Goal: Find specific page/section: Find specific page/section

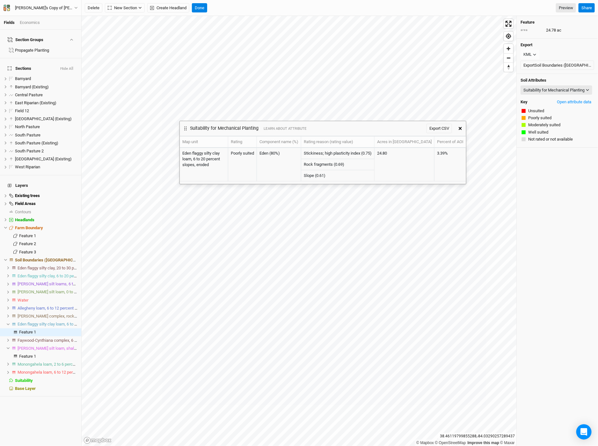
click at [54, 1] on div "[PERSON_NAME]'s Copy of [PERSON_NAME] Back Project Settings User settings Imper…" at bounding box center [41, 8] width 82 height 16
click at [56, 6] on div "[PERSON_NAME]'s Copy of [PERSON_NAME]" at bounding box center [44, 8] width 59 height 6
click at [59, 18] on button "Back" at bounding box center [52, 18] width 50 height 8
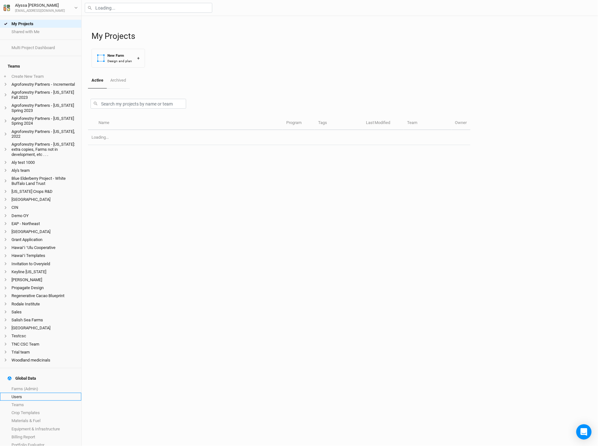
click at [41, 392] on link "Users" at bounding box center [40, 396] width 81 height 8
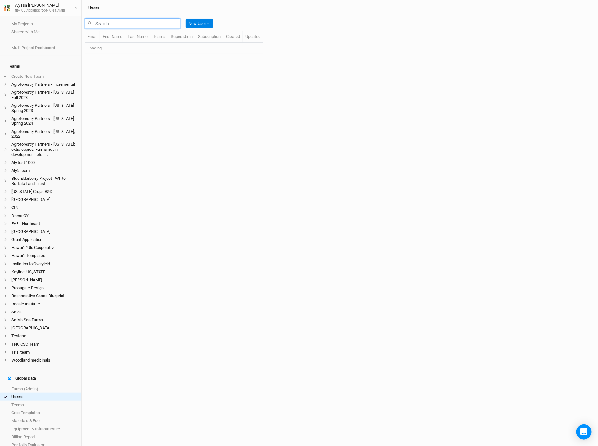
click at [135, 18] on input "text" at bounding box center [133, 23] width 96 height 10
paste input "mailto:[EMAIL_ADDRESS][DOMAIN_NAME]"
drag, startPoint x: 108, startPoint y: 23, endPoint x: 84, endPoint y: 24, distance: 23.9
click at [84, 24] on div "mailto:[EMAIL_ADDRESS][DOMAIN_NAME] New User ＋ Email First Name Last Name Teams…" at bounding box center [340, 231] width 516 height 430
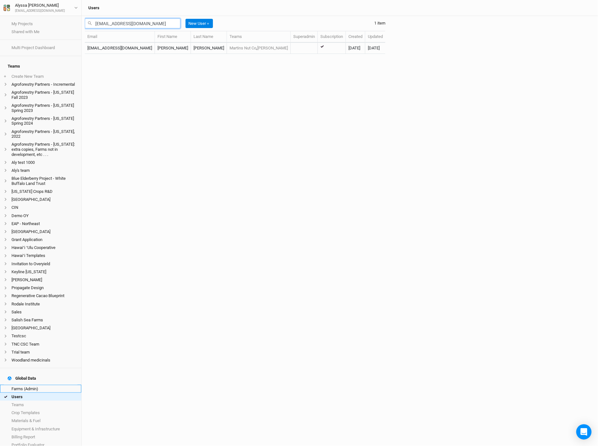
type input "[EMAIL_ADDRESS][DOMAIN_NAME]"
click at [51, 384] on link "Farms (Admin)" at bounding box center [40, 388] width 81 height 8
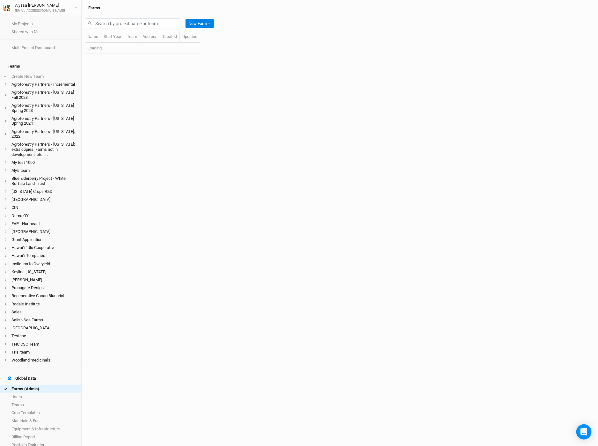
click at [140, 32] on th "Team" at bounding box center [132, 36] width 16 height 11
click at [140, 24] on input "text" at bounding box center [133, 23] width 96 height 10
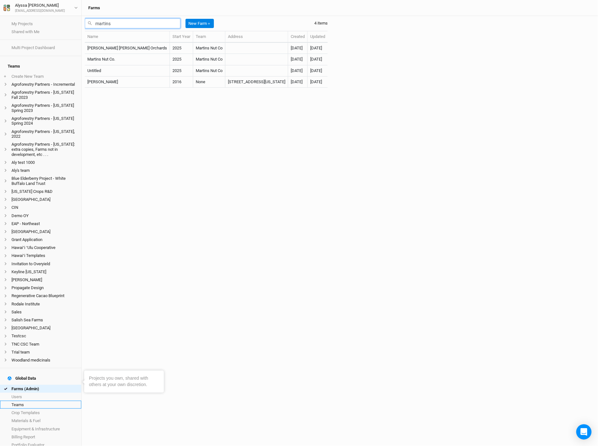
type input "martins"
click at [33, 400] on link "Teams" at bounding box center [40, 404] width 81 height 8
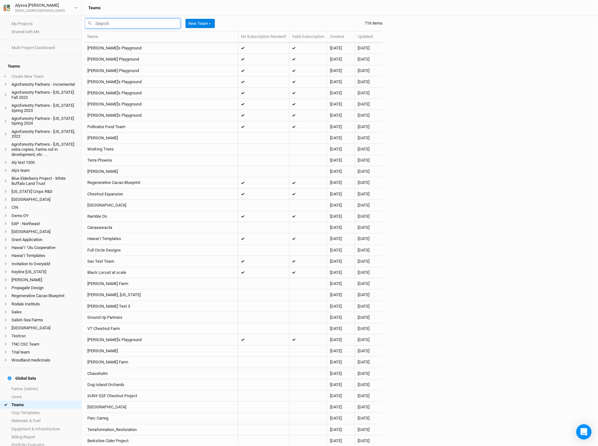
click at [141, 25] on input "text" at bounding box center [133, 23] width 96 height 10
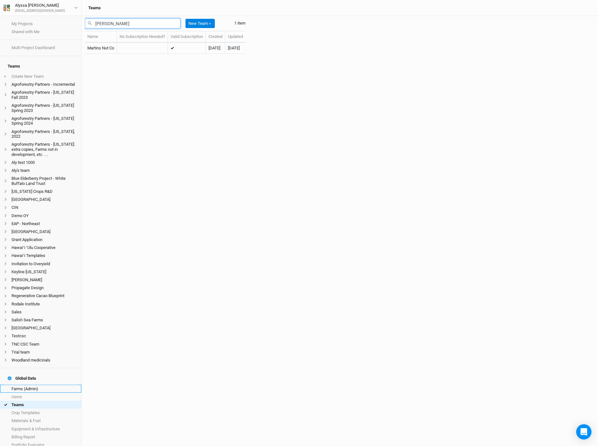
type input "[PERSON_NAME]"
click at [61, 384] on link "Farms (Admin)" at bounding box center [40, 388] width 81 height 8
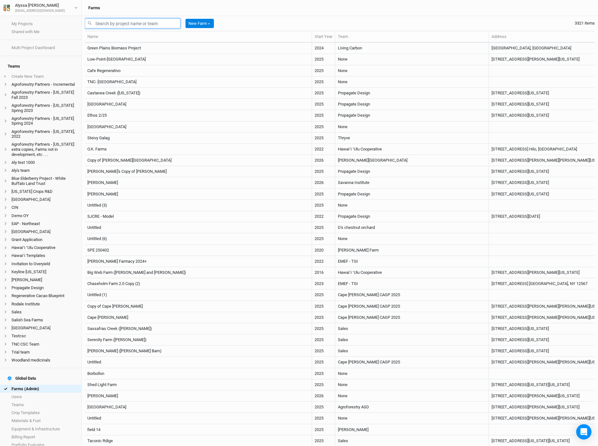
click at [164, 25] on input "text" at bounding box center [133, 23] width 96 height 10
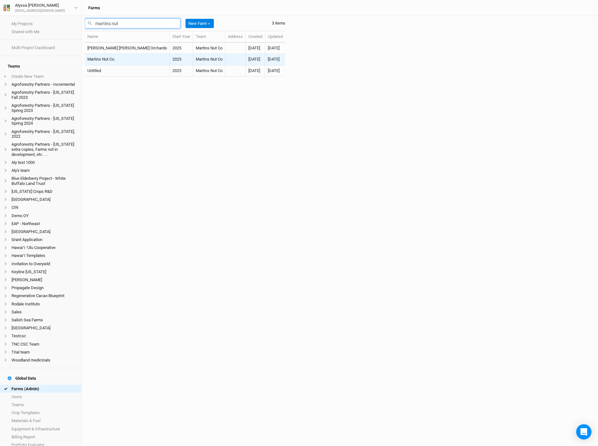
type input "martins nut"
click at [98, 57] on td "Martins Nut Co." at bounding box center [127, 59] width 85 height 11
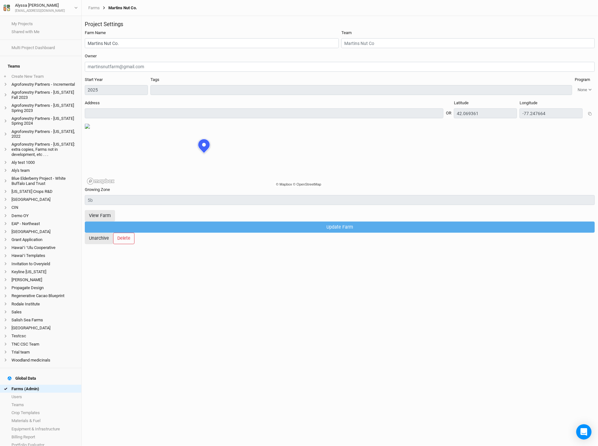
scroll to position [32, 85]
click at [115, 216] on button "View Farm" at bounding box center [100, 215] width 30 height 11
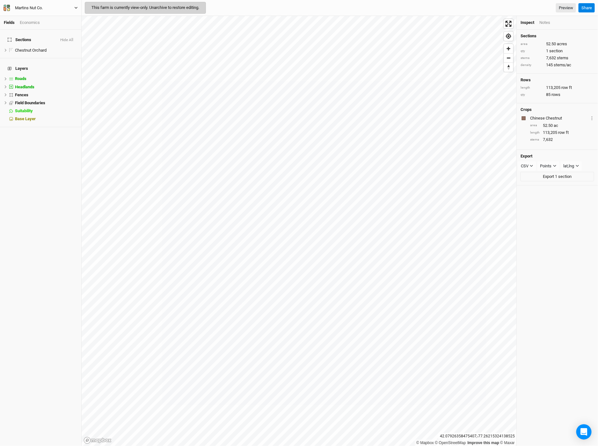
click at [54, 8] on button "Martins Nut Co." at bounding box center [40, 7] width 75 height 7
click at [53, 18] on button "Back" at bounding box center [52, 18] width 50 height 8
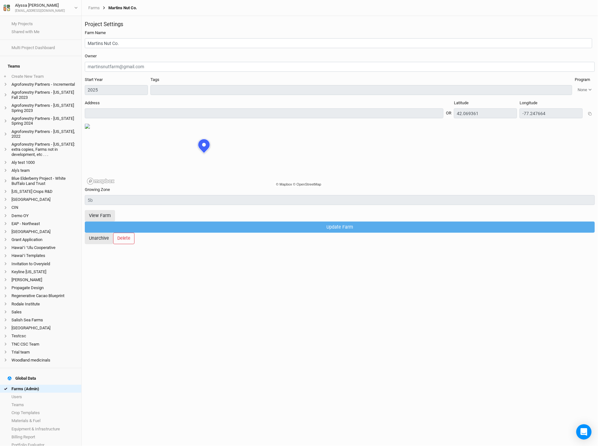
scroll to position [32, 85]
